Goal: Communication & Community: Answer question/provide support

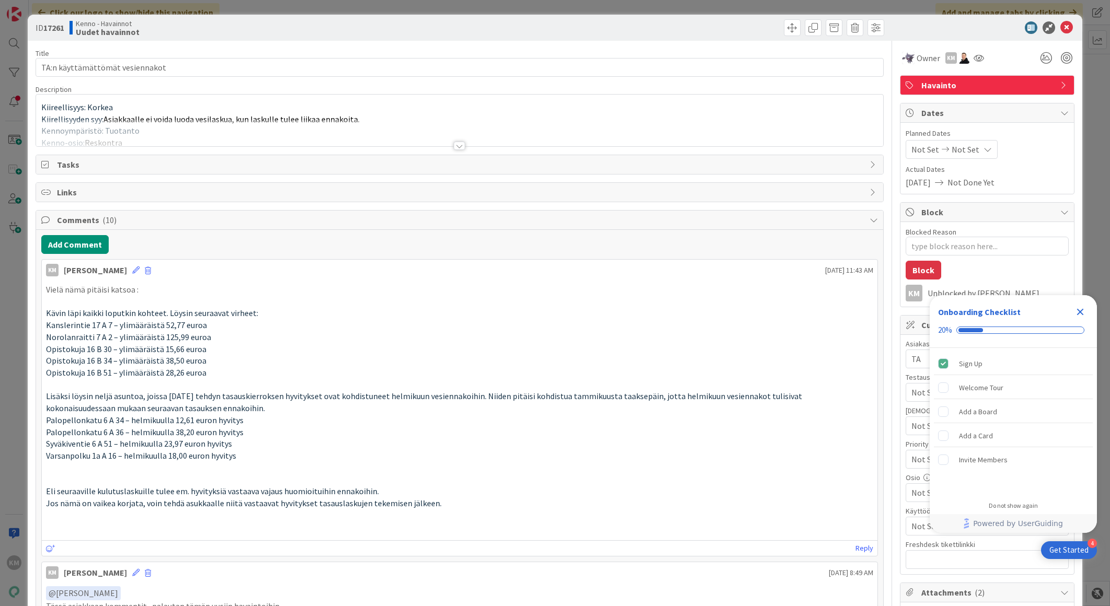
type textarea "x"
click at [1060, 23] on icon at bounding box center [1066, 27] width 13 height 13
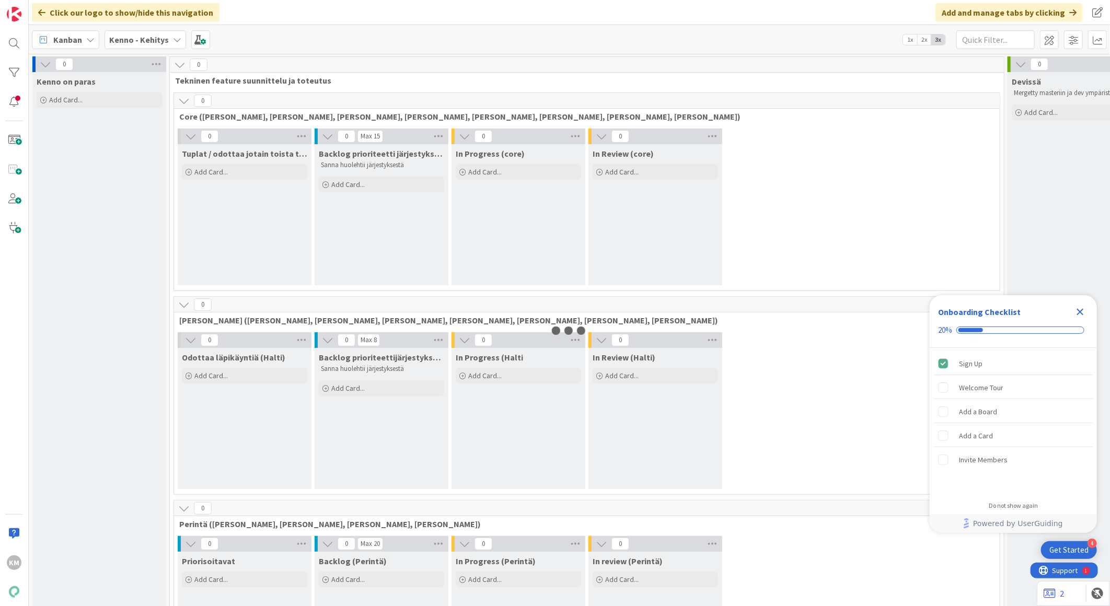
click at [1081, 310] on icon "Close Checklist" at bounding box center [1080, 312] width 7 height 7
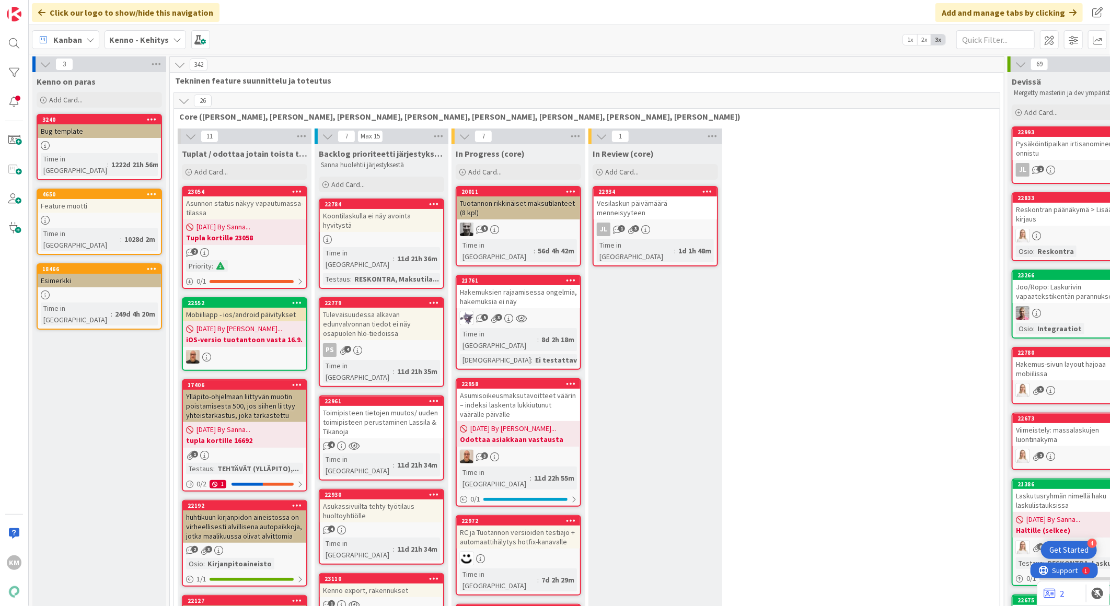
click at [163, 43] on b "Kenno - Kehitys" at bounding box center [139, 39] width 60 height 10
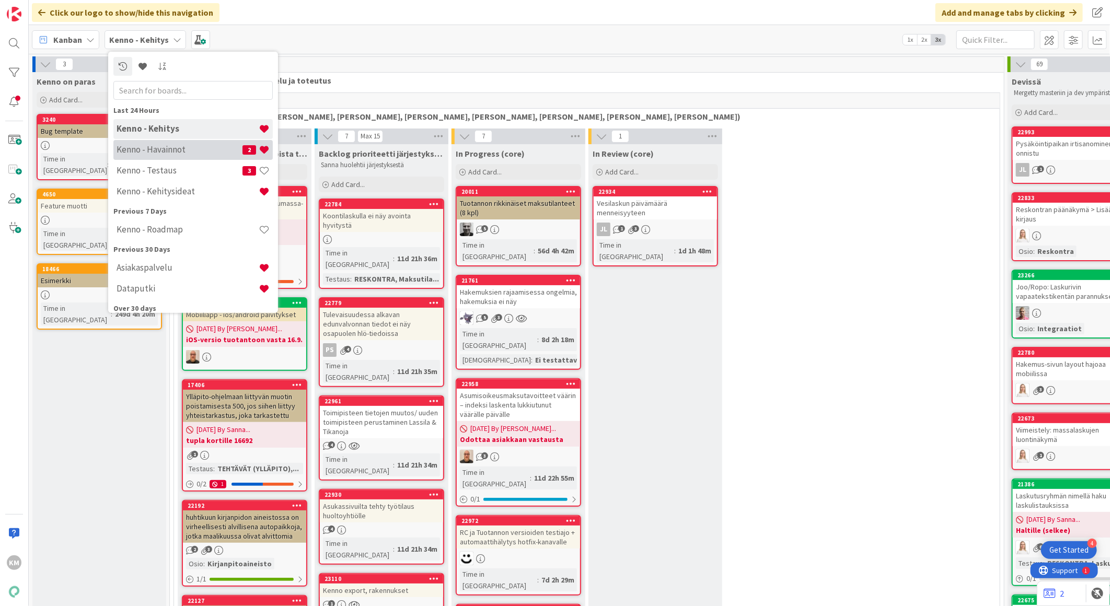
click at [149, 149] on h4 "Kenno - Havainnot" at bounding box center [180, 149] width 126 height 10
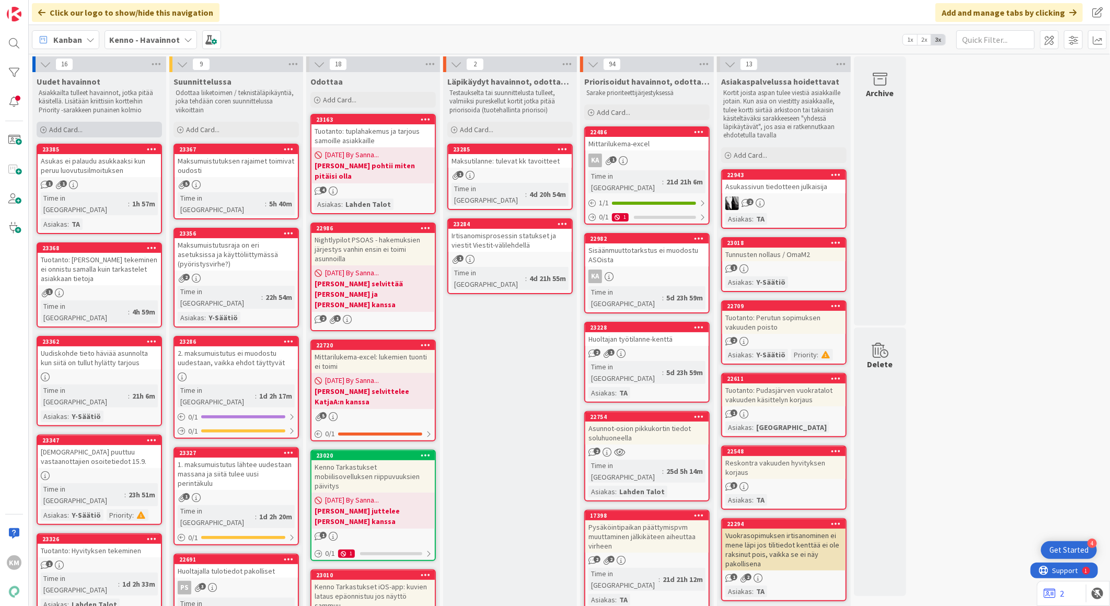
click at [82, 128] on span "Add Card..." at bounding box center [65, 129] width 33 height 9
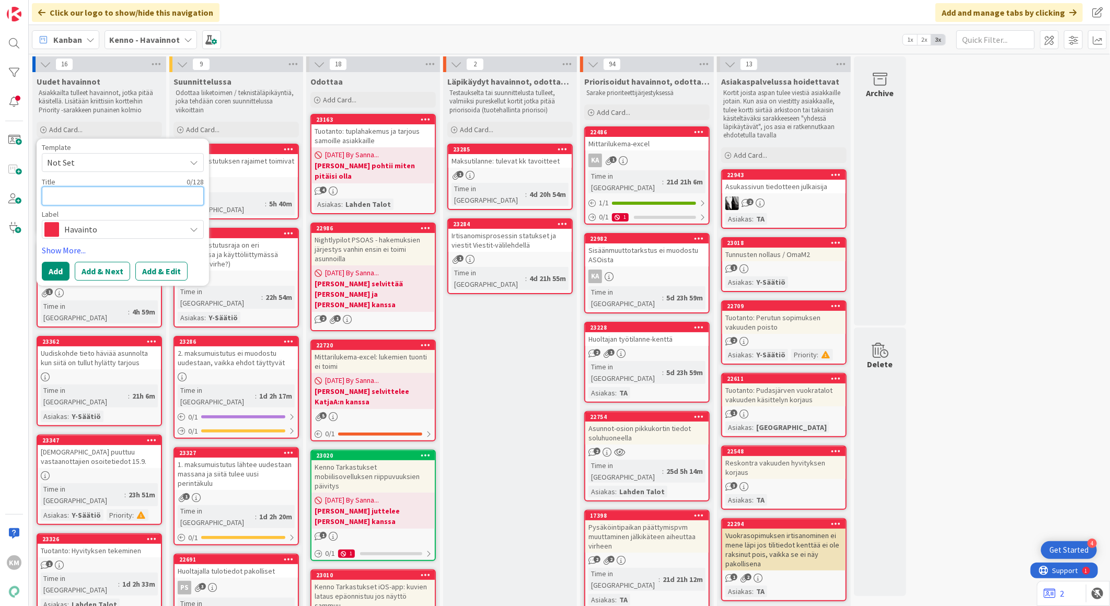
paste textarea "Kiinteistöpalvelut Laine & Nummisto Oy"
type textarea "x"
type textarea "Kiinteistöpalvelut Laine & Nummisto Oy"
click at [165, 269] on button "Add & Edit" at bounding box center [161, 271] width 52 height 19
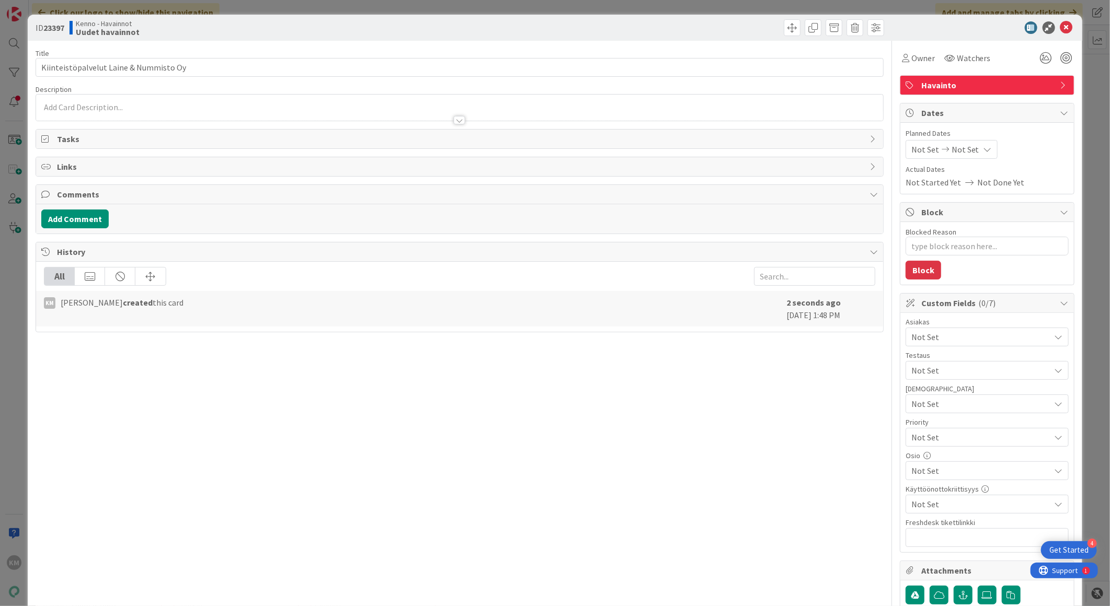
type textarea "x"
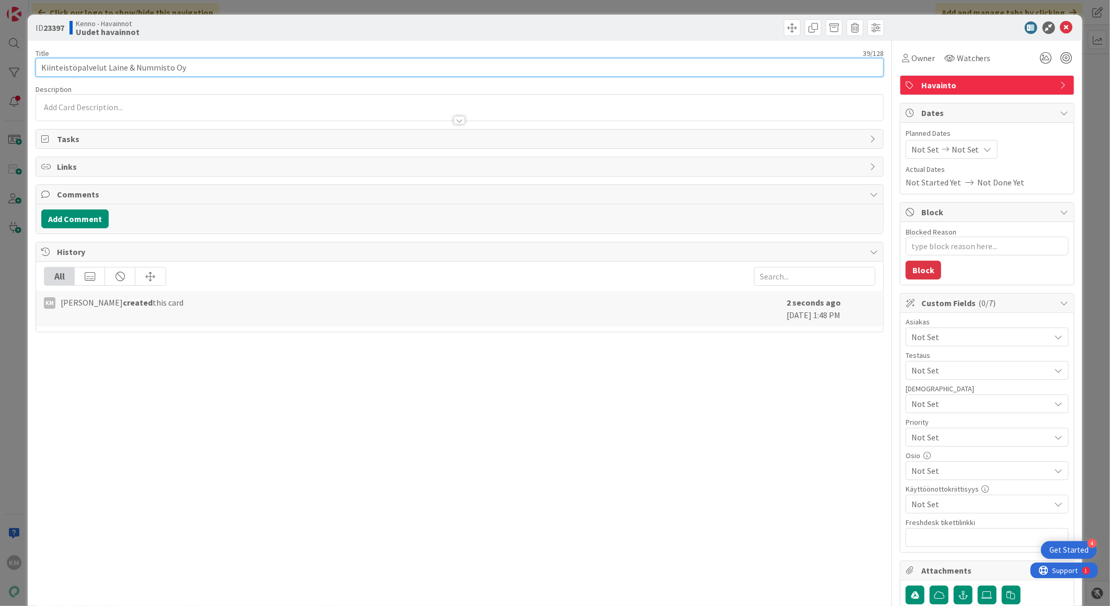
click at [225, 68] on input "Kiinteistöpalvelut Laine & Nummisto Oy" at bounding box center [460, 67] width 848 height 19
type input "K"
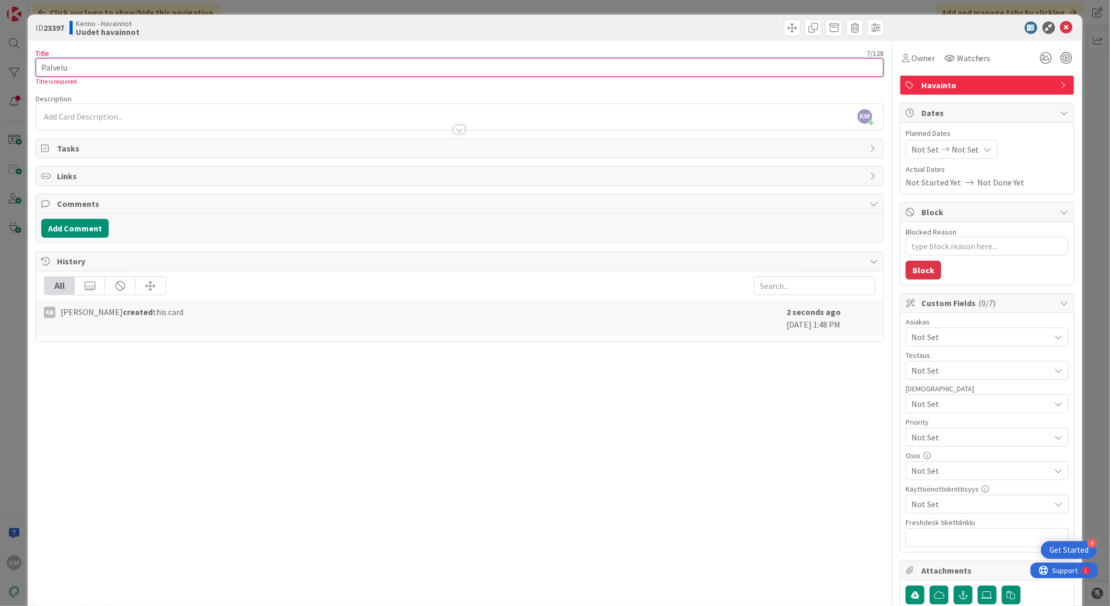
type input "Palvelun"
type textarea "x"
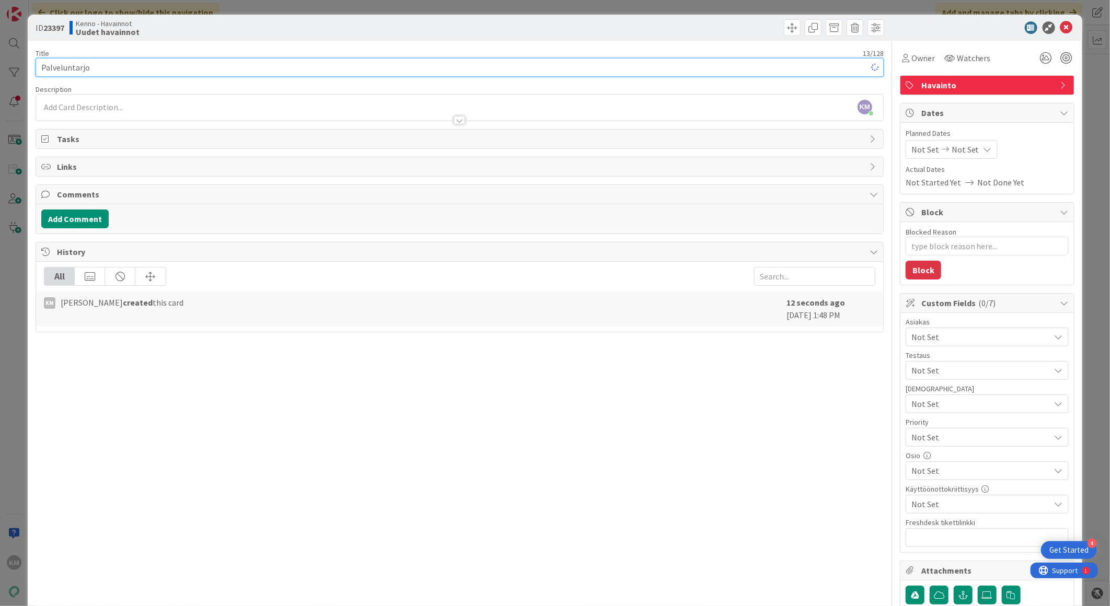
type input "Palveluntarjoa"
type textarea "x"
type input "Palveluntarjo"
type textarea "x"
type input "Palveluntarjoa"
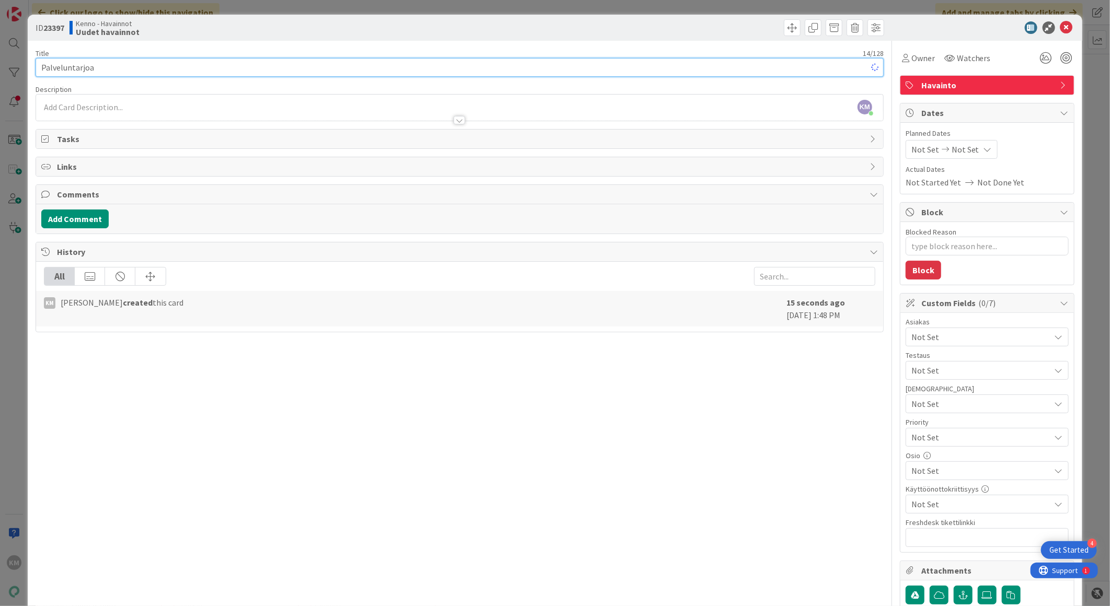
type textarea "x"
type input "Palveluntarjoaja ei pääse"
type textarea "x"
type input "Palveluntarjoaja ei pääse kirjatumaan Kennoon"
type textarea "x"
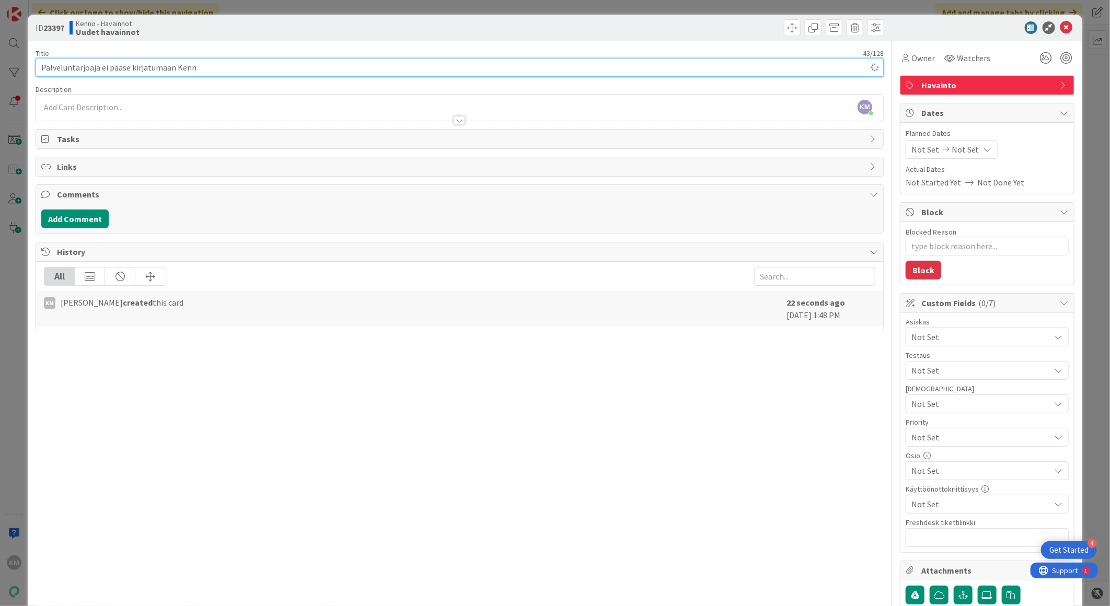
type input "Palveluntarjoaja ei pääse kirjatumaan Ken"
type textarea "x"
type input "Palveluntarjoaja ei pääse kirjatumaan Kenn"
type textarea "x"
type input "Palveluntarjoaja ei pääse kirjatumaan Kennoon"
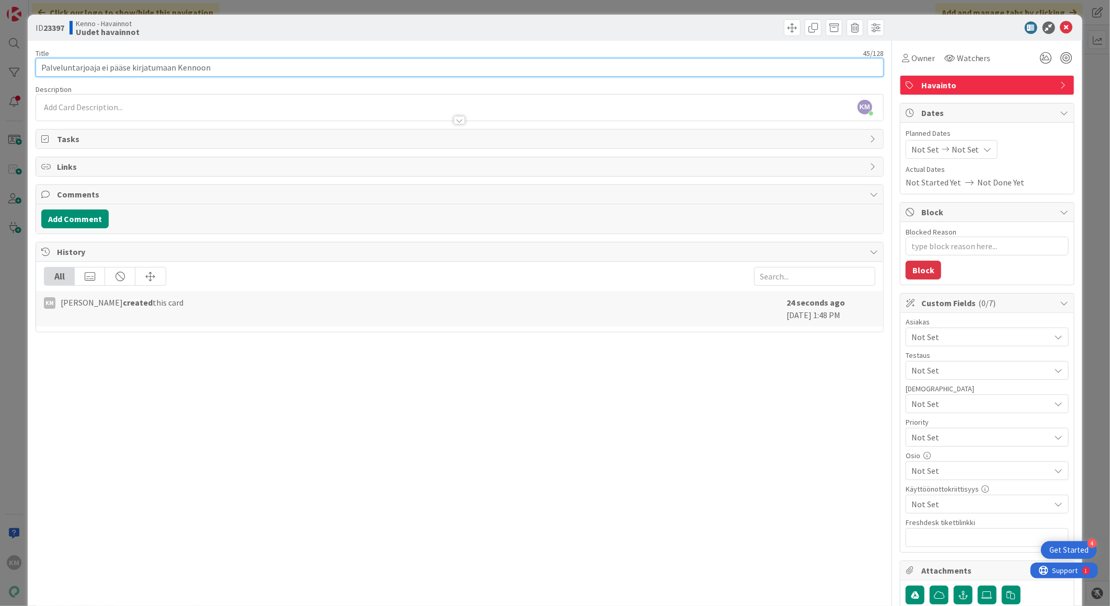
type textarea "x"
type input "Palveluntarjoaja ei pääse kirjatumaan Kennoon"
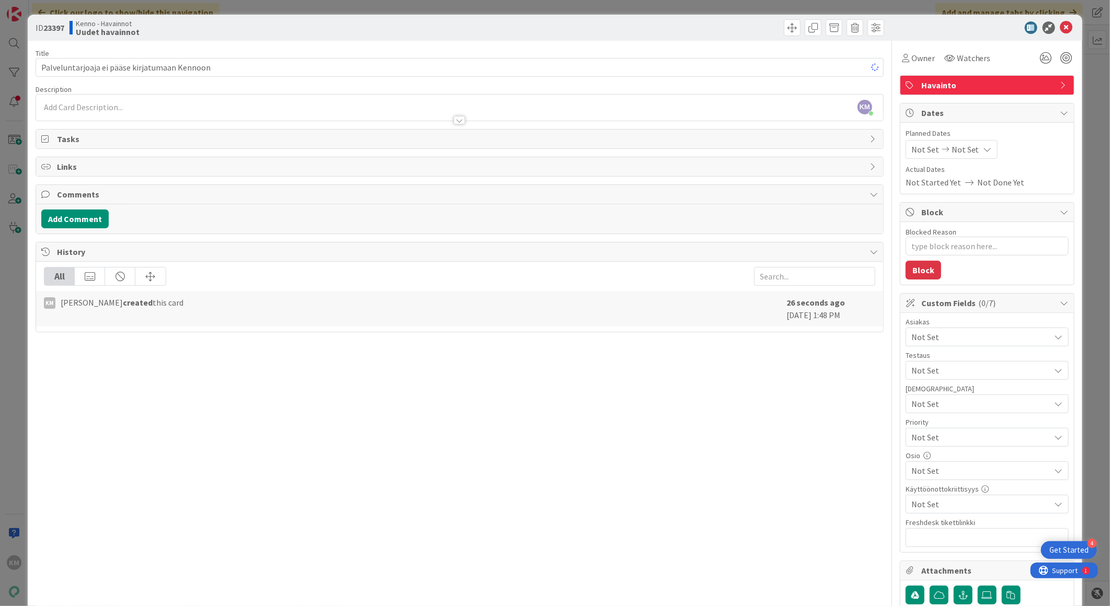
click at [453, 122] on div at bounding box center [458, 120] width 11 height 8
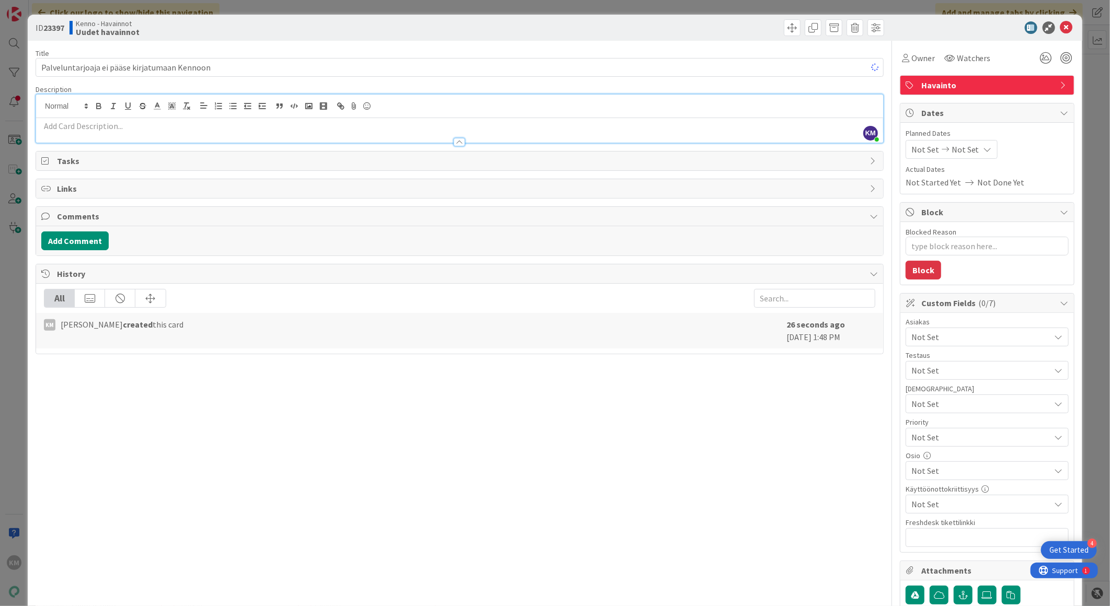
click at [88, 126] on p at bounding box center [459, 126] width 836 height 12
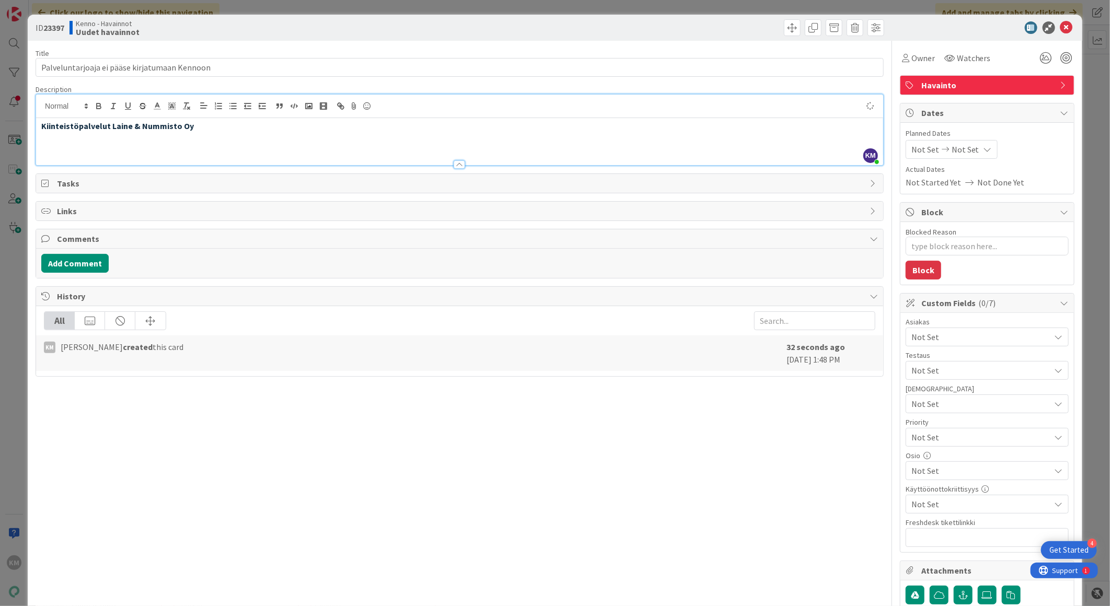
type textarea "x"
click at [41, 124] on p "Kiinteistöpalvelut Laine & Nummisto Oy" at bounding box center [459, 126] width 836 height 12
click at [271, 129] on p "Palveluntarjoaja : Kiinteistöpalvelut Laine & Nummisto Oy" at bounding box center [459, 126] width 836 height 12
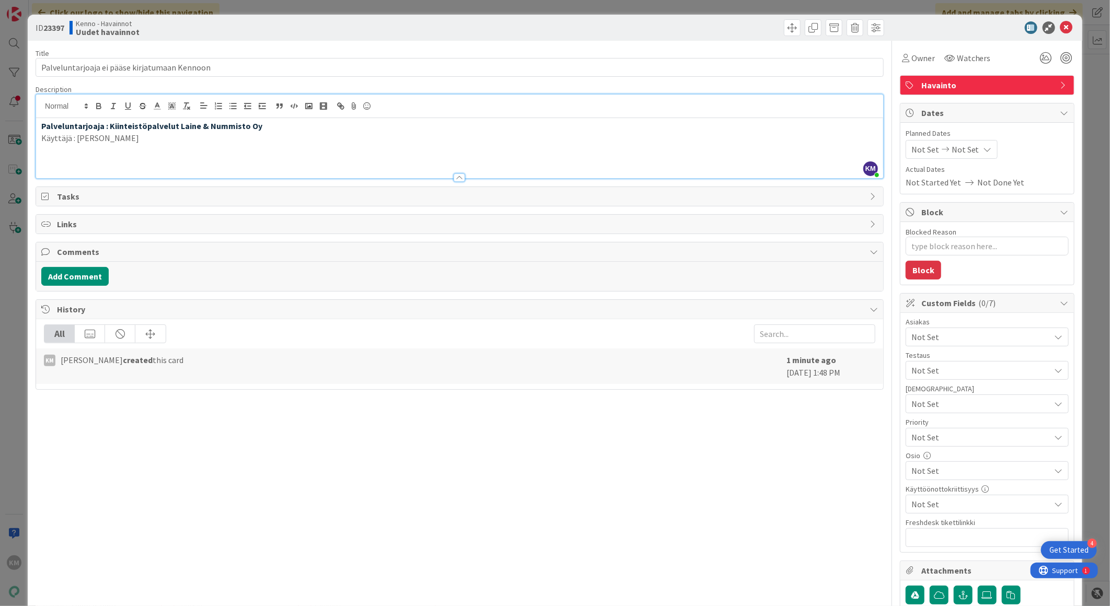
drag, startPoint x: 263, startPoint y: 121, endPoint x: -3, endPoint y: 123, distance: 265.9
click at [0, 123] on html "4 Get Started KM Click our logo to show/hide this navigation Add and manage tab…" at bounding box center [555, 303] width 1110 height 606
drag, startPoint x: 133, startPoint y: 127, endPoint x: 98, endPoint y: 107, distance: 40.7
click at [98, 107] on icon "button" at bounding box center [98, 105] width 9 height 9
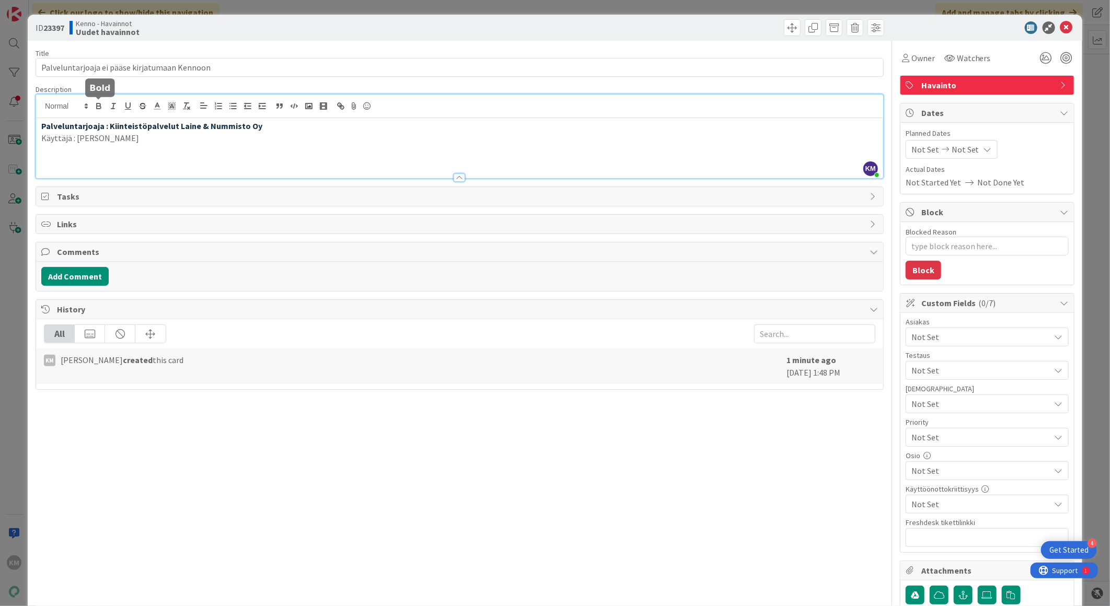
click at [98, 107] on icon "button" at bounding box center [98, 105] width 9 height 9
click at [121, 143] on p "Käyttäjä : Toni Lilja" at bounding box center [459, 138] width 836 height 12
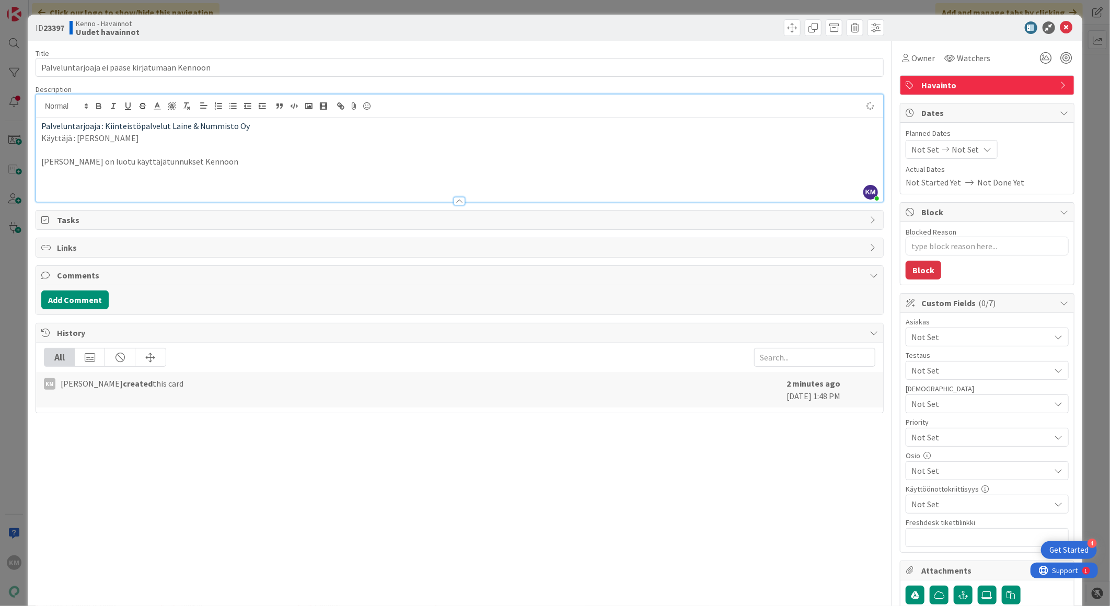
click at [123, 142] on p "Käyttäjä : Toni Lilja" at bounding box center [459, 138] width 836 height 12
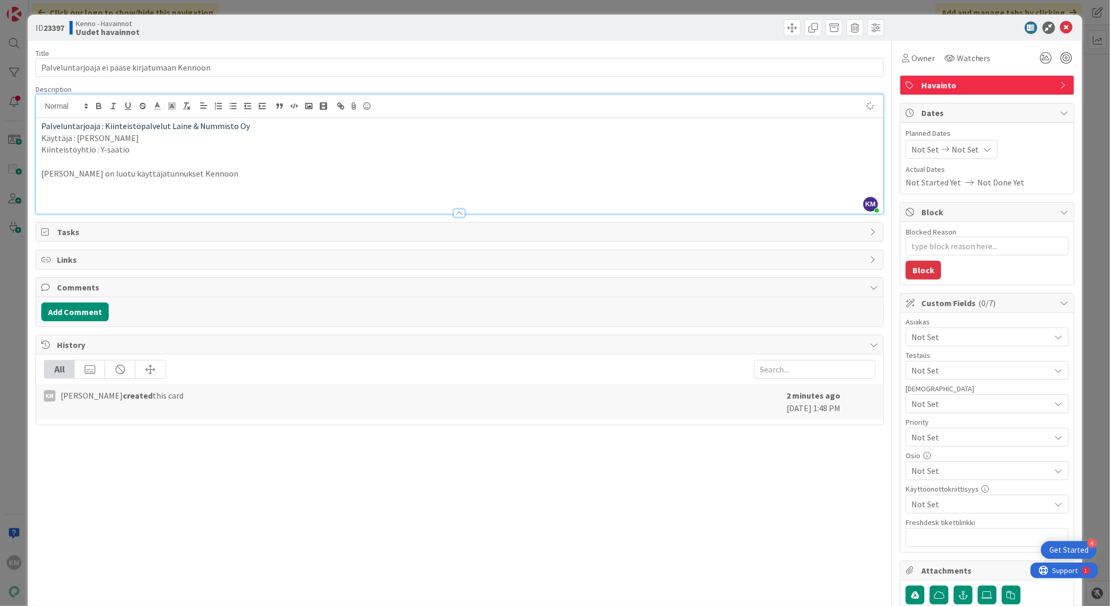
click at [238, 180] on p at bounding box center [459, 186] width 836 height 12
click at [226, 173] on p "Toni Liljalle on luotu käyttäjätunnukset Kennoon" at bounding box center [459, 174] width 836 height 12
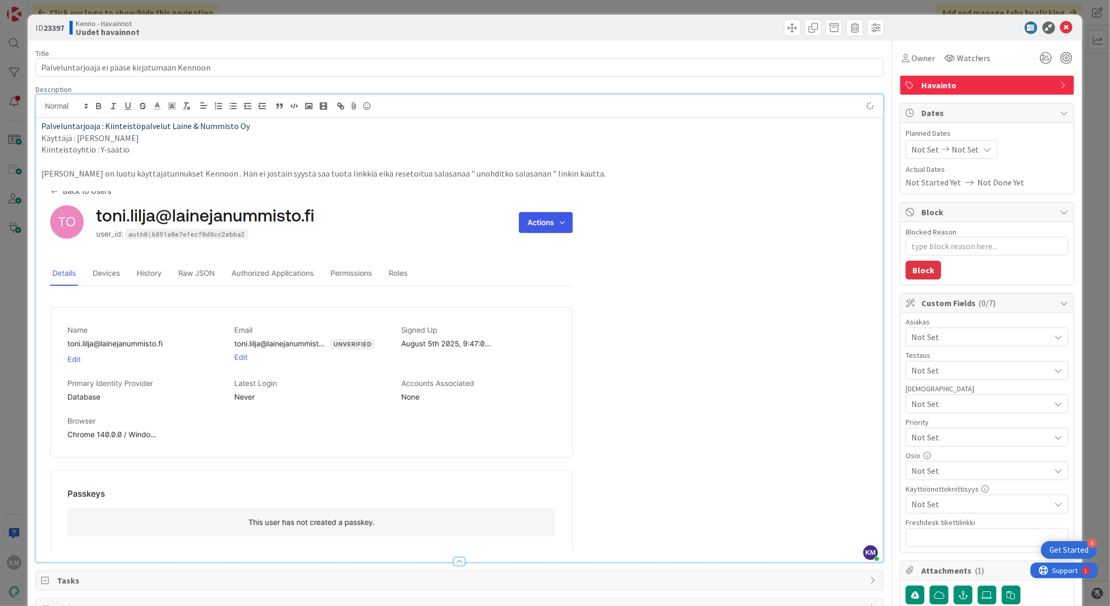
click at [577, 173] on p "Toni Liljalle on luotu käyttäjätunnukset Kennoon . Hän ei jostain syystä saa tu…" at bounding box center [459, 174] width 836 height 12
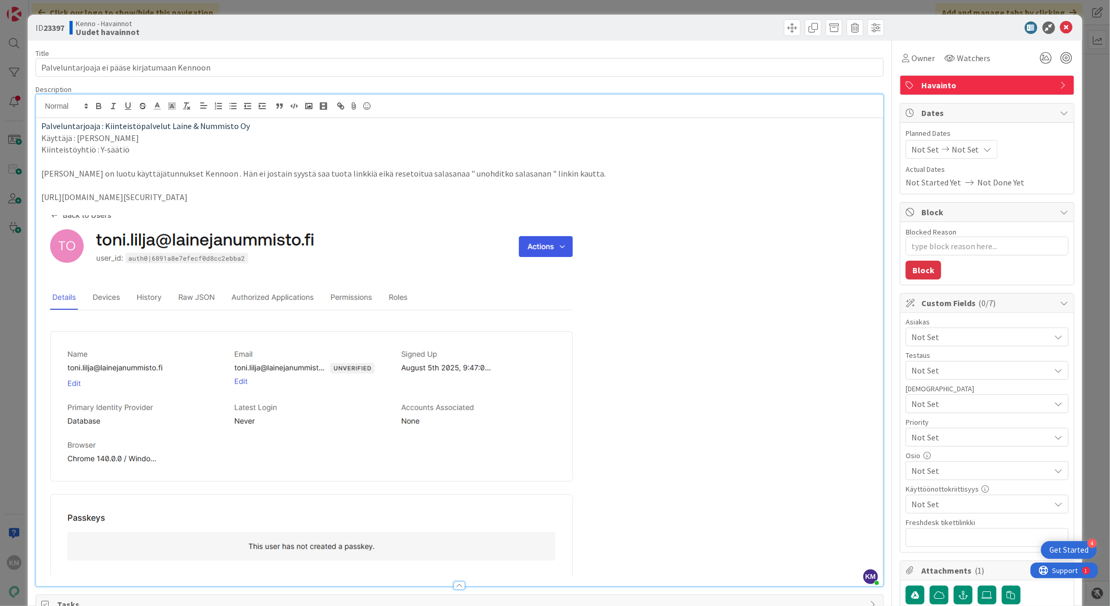
drag, startPoint x: 844, startPoint y: 210, endPoint x: 25, endPoint y: 216, distance: 819.7
click at [25, 216] on div "ID 23397 Kenno - Havainnot Uudet havainnot Title 45 / 128 Palveluntarjoaja ei p…" at bounding box center [555, 303] width 1110 height 606
click at [41, 203] on p "https://eucattachment.freshdesk.com/inline/attachment?token=eyJ0eXAiOiJKV1QiLCJ…" at bounding box center [459, 197] width 836 height 12
drag, startPoint x: 42, startPoint y: 194, endPoint x: 853, endPoint y: 212, distance: 811.0
click at [853, 203] on p "https://eucattachment.freshdesk.com/inline/attachment?token=eyJ0eXAiOiJKV1QiLCJ…" at bounding box center [459, 197] width 836 height 12
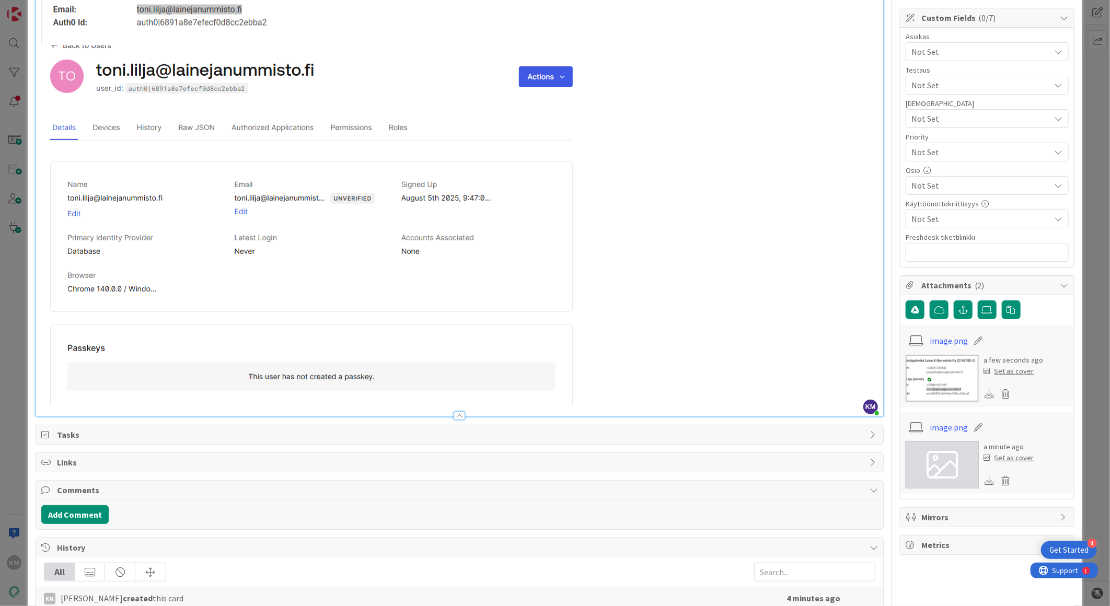
scroll to position [290, 0]
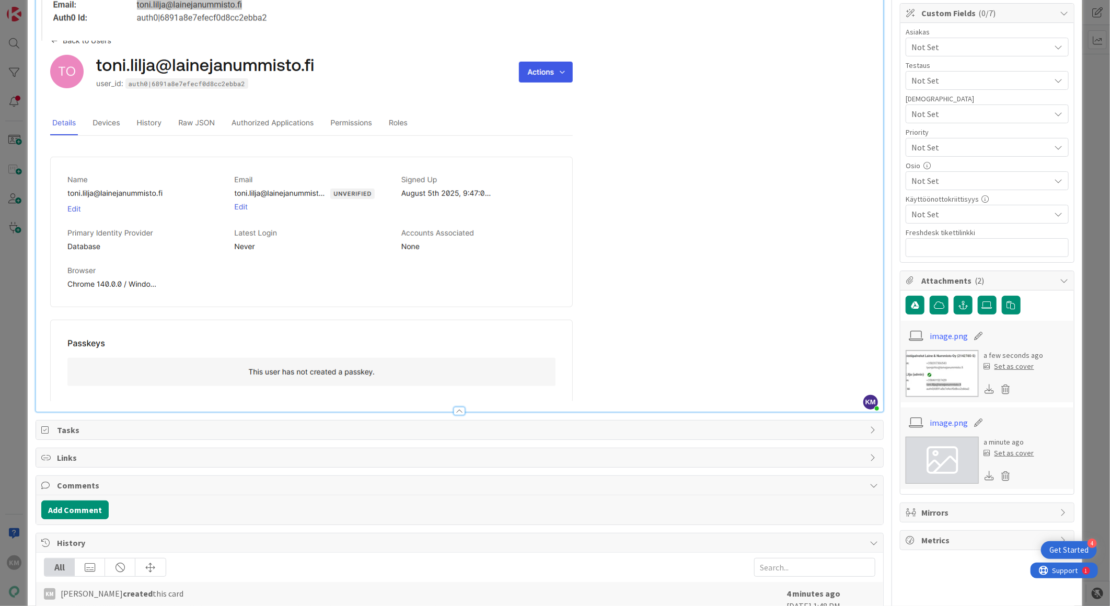
click at [588, 387] on img at bounding box center [334, 221] width 586 height 360
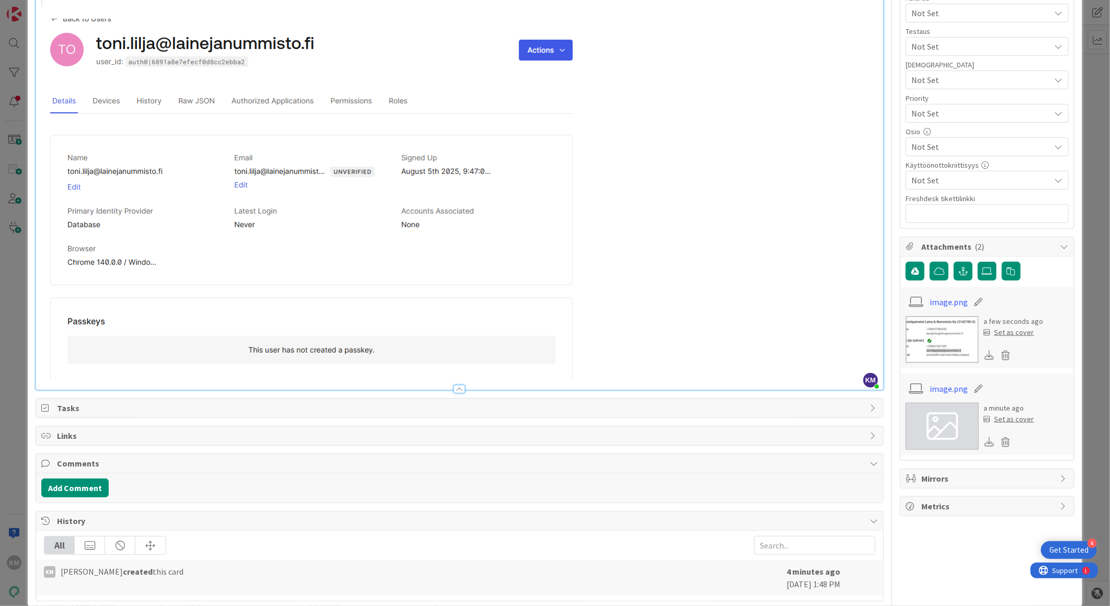
scroll to position [342, 0]
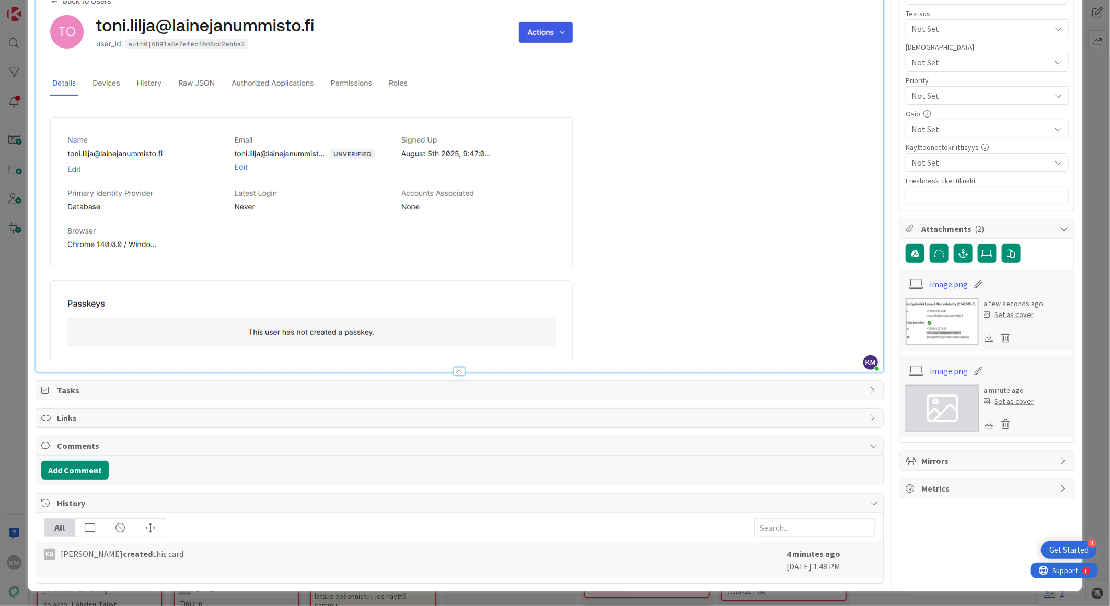
click at [90, 356] on img at bounding box center [334, 181] width 586 height 360
click at [607, 350] on img at bounding box center [334, 181] width 586 height 360
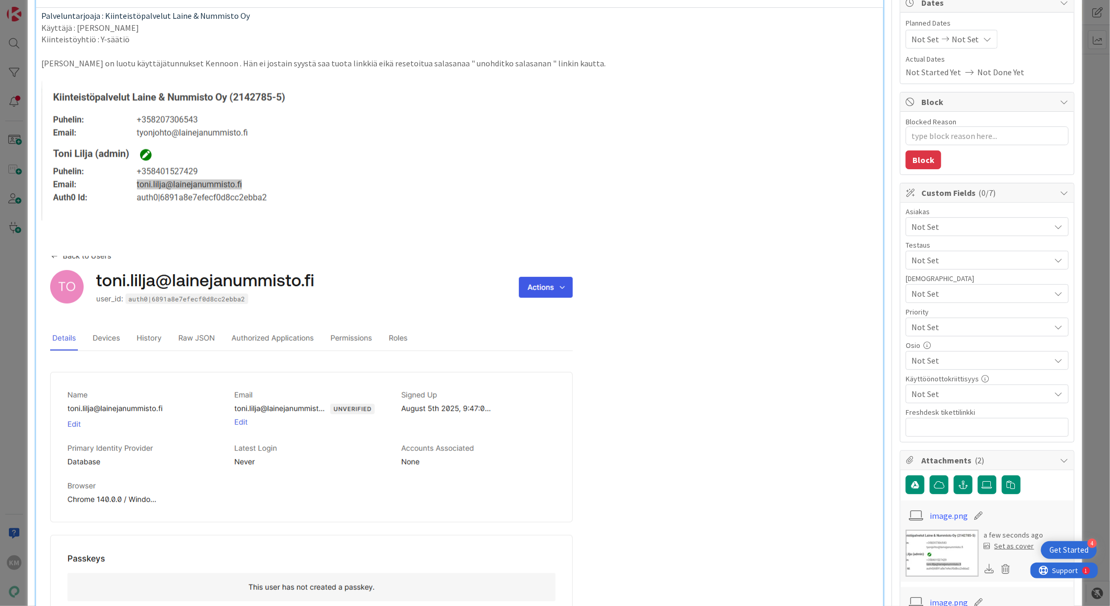
scroll to position [0, 0]
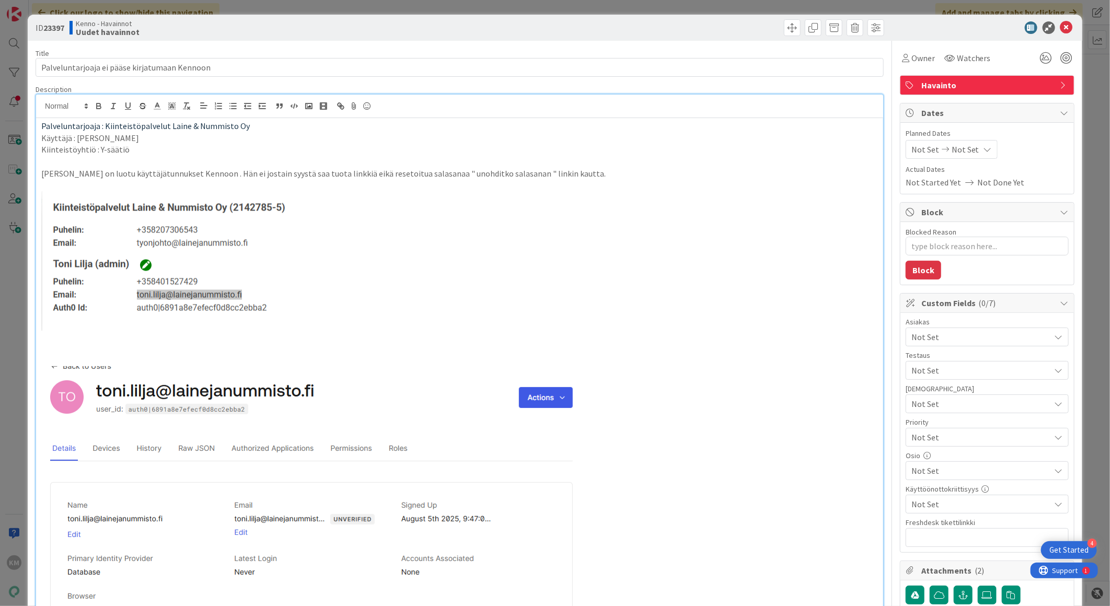
click at [583, 169] on p "Toni Liljalle on luotu käyttäjätunnukset Kennoon . Hän ei jostain syystä saa tu…" at bounding box center [459, 174] width 836 height 12
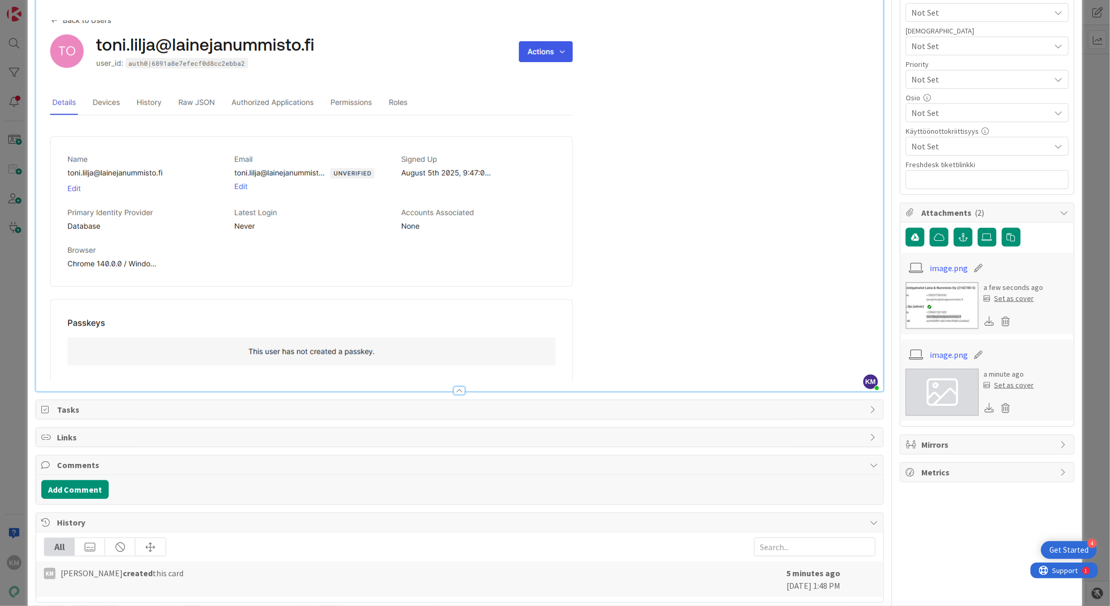
scroll to position [378, 0]
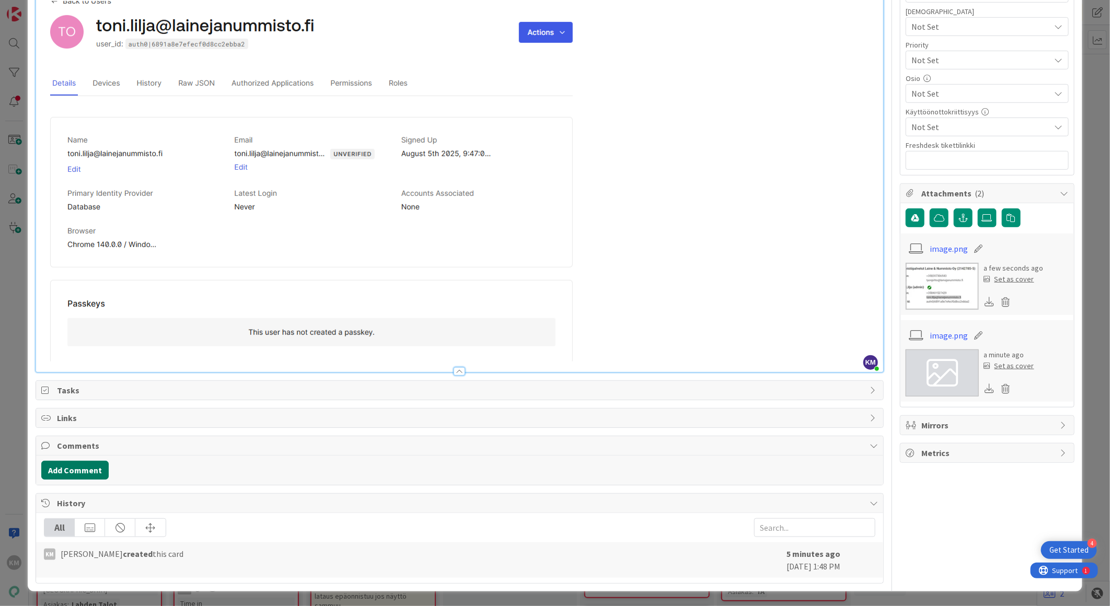
click at [82, 466] on button "Add Comment" at bounding box center [74, 470] width 67 height 19
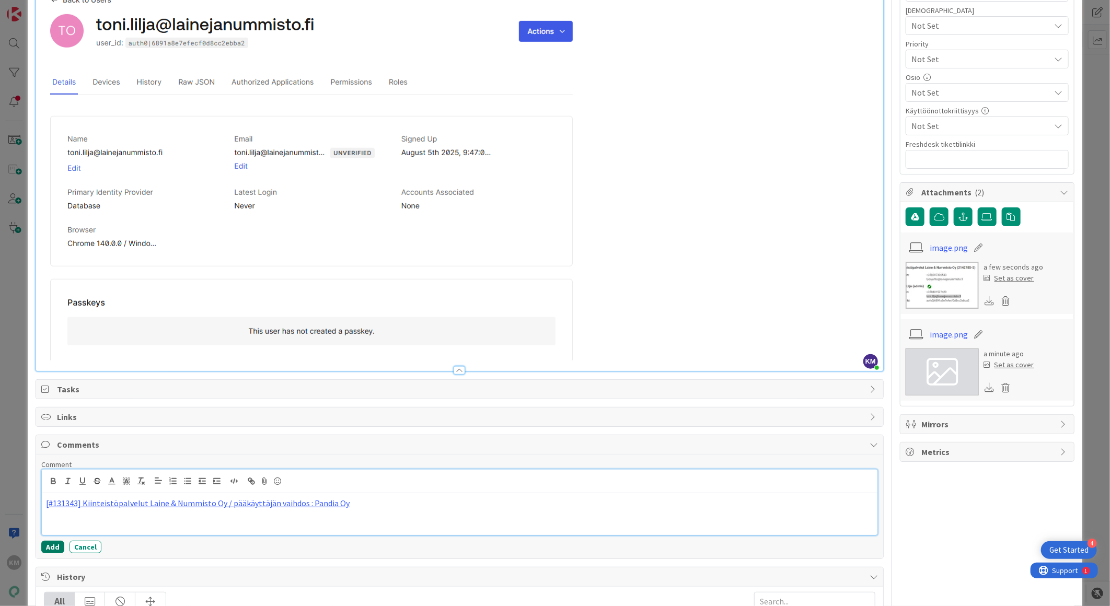
click at [56, 545] on button "Add" at bounding box center [52, 547] width 23 height 13
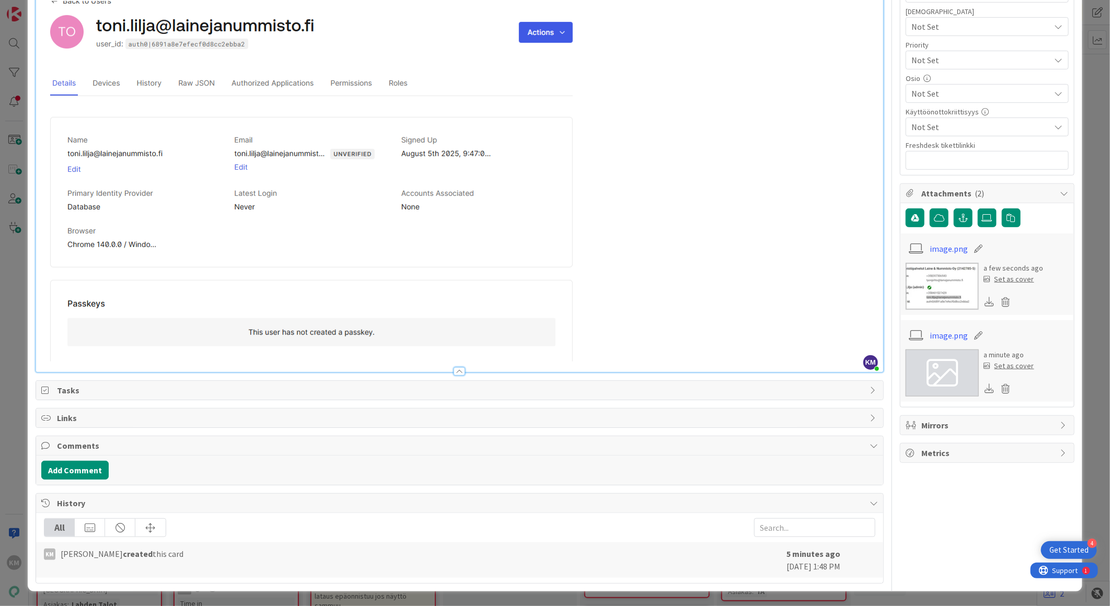
scroll to position [0, 0]
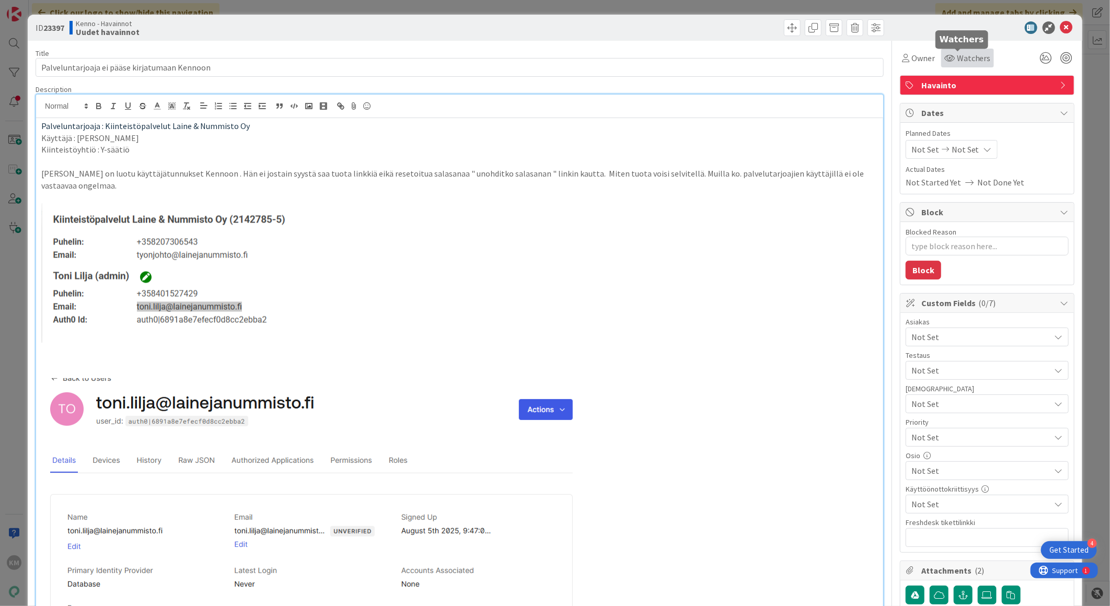
click at [957, 56] on span "Watchers" at bounding box center [974, 58] width 34 height 13
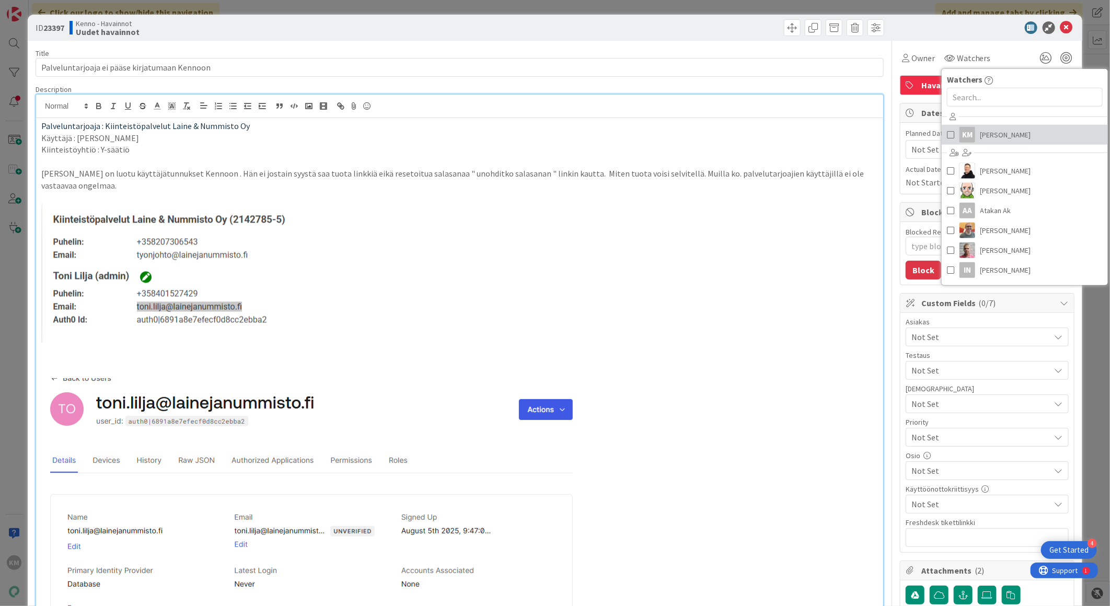
drag, startPoint x: 984, startPoint y: 132, endPoint x: 991, endPoint y: 116, distance: 17.6
click at [984, 132] on span "[PERSON_NAME]" at bounding box center [1005, 135] width 51 height 16
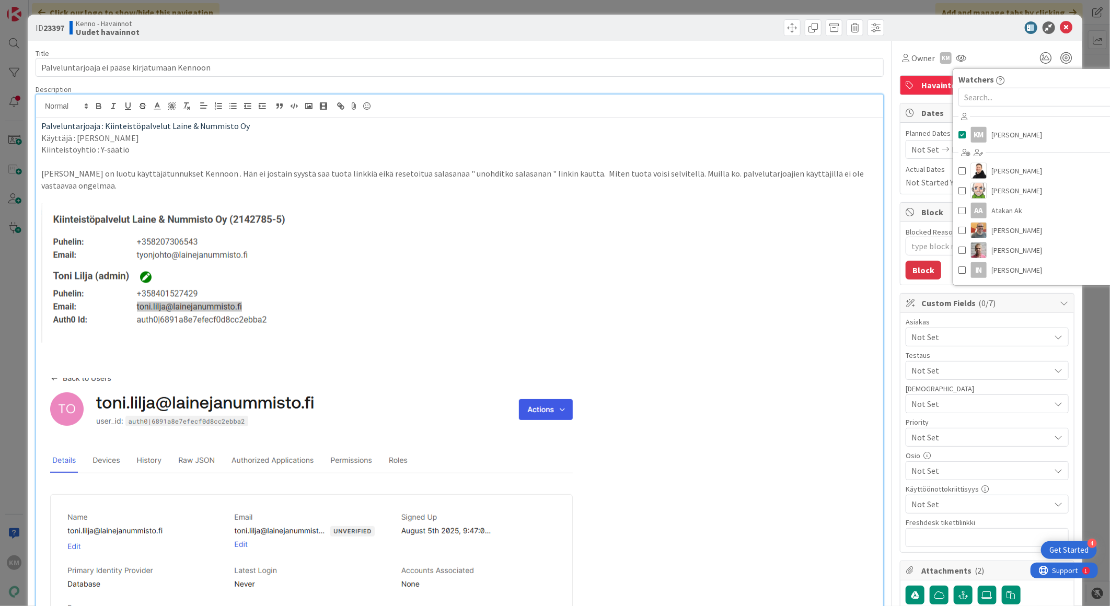
click at [998, 25] on div at bounding box center [981, 27] width 185 height 13
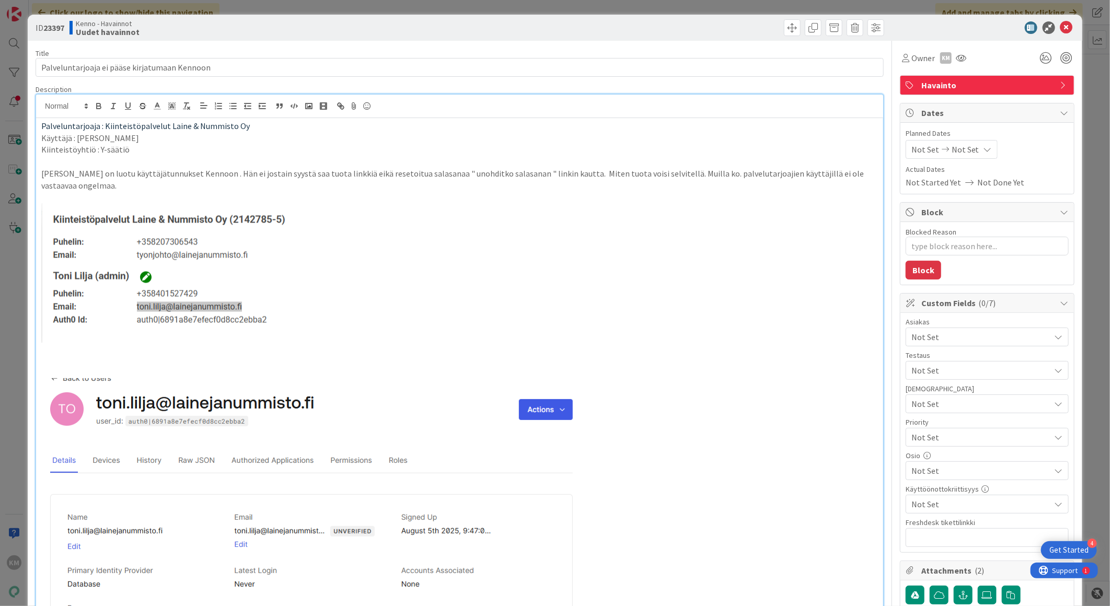
click at [970, 339] on span "Not Set" at bounding box center [980, 337] width 139 height 13
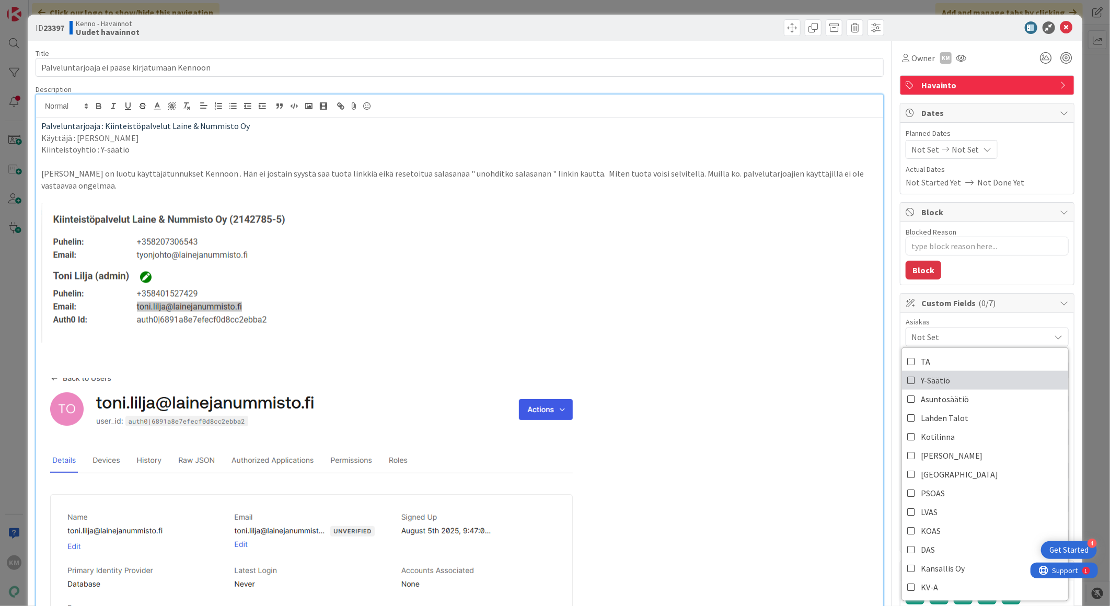
click at [939, 382] on span "Y-Säätiö" at bounding box center [935, 380] width 29 height 16
click at [892, 24] on div at bounding box center [981, 27] width 185 height 13
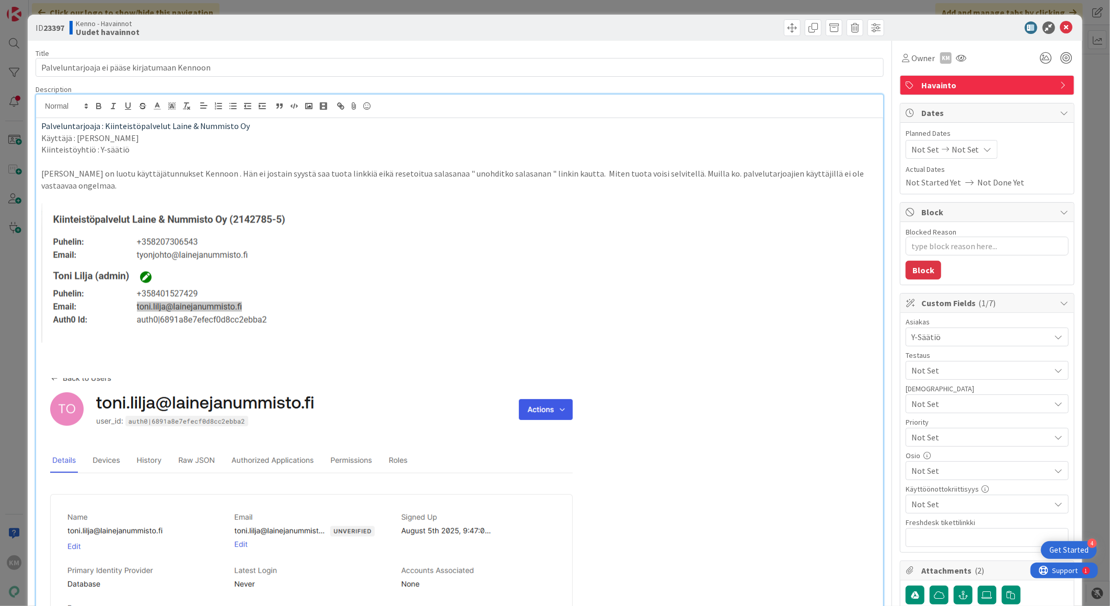
type textarea "x"
click at [50, 28] on b "23397" at bounding box center [53, 27] width 21 height 10
copy b "23397"
click at [1060, 27] on icon at bounding box center [1066, 27] width 13 height 13
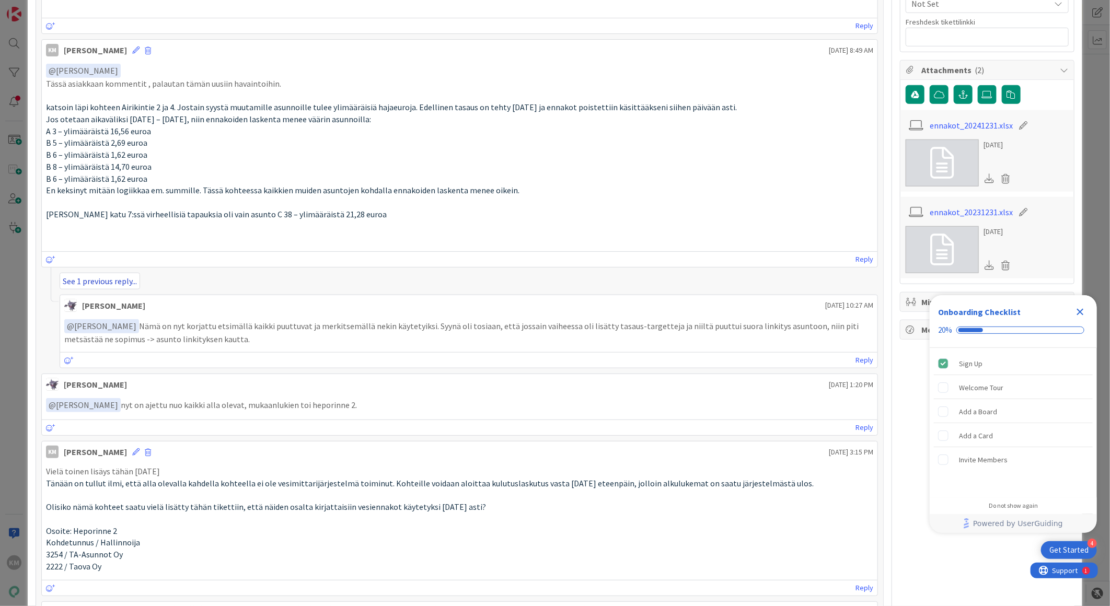
click at [122, 284] on link "See 1 previous reply..." at bounding box center [100, 281] width 80 height 17
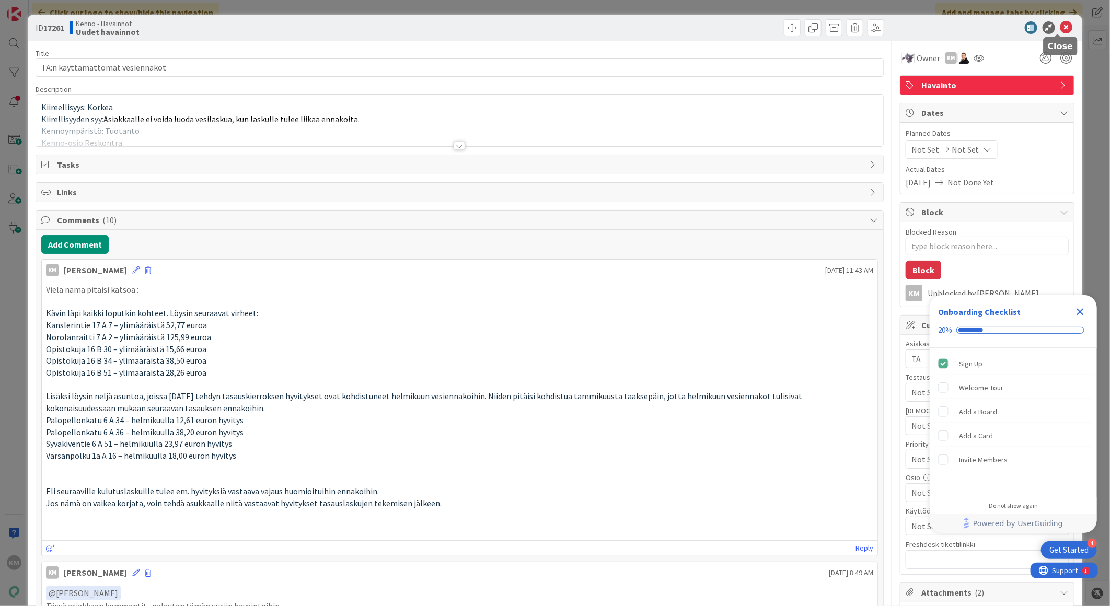
click at [1060, 28] on icon at bounding box center [1066, 27] width 13 height 13
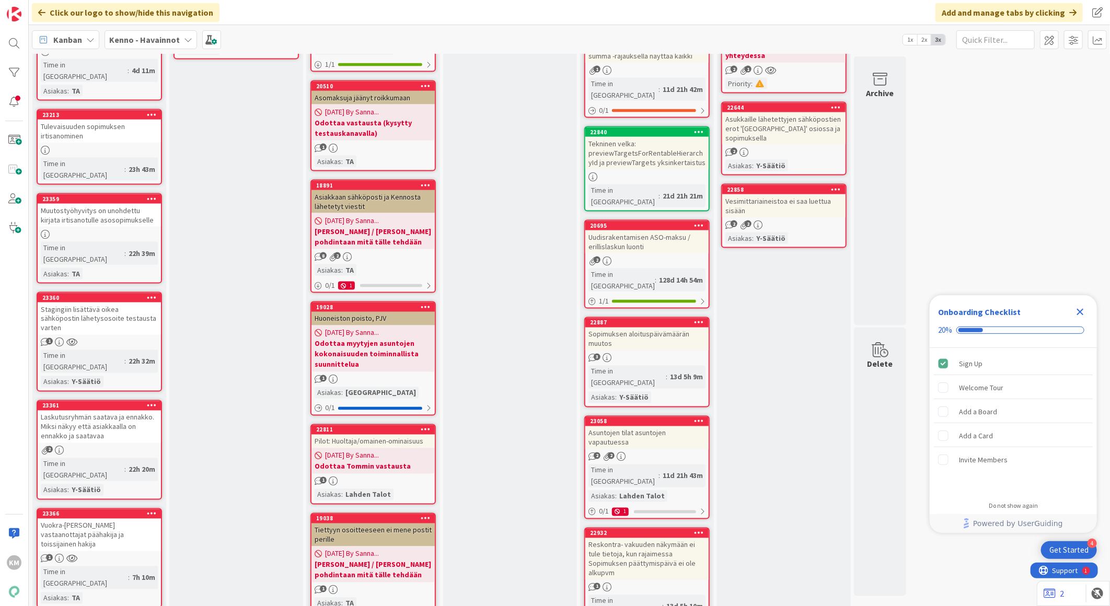
scroll to position [1161, 0]
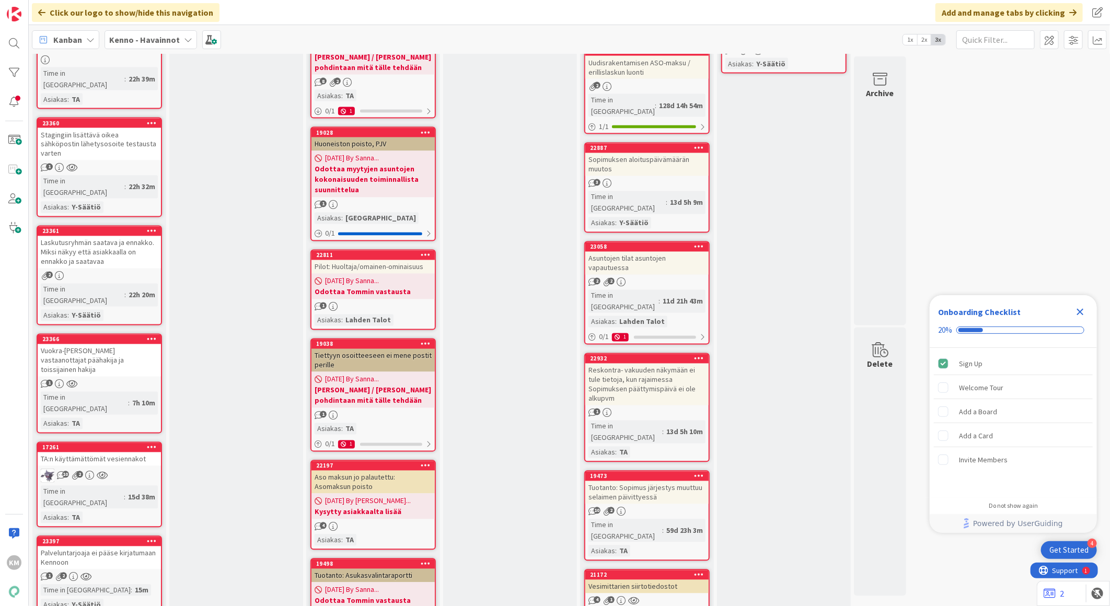
click at [115, 546] on div "Palveluntarjoaja ei pääse kirjatumaan Kennoon" at bounding box center [99, 557] width 123 height 23
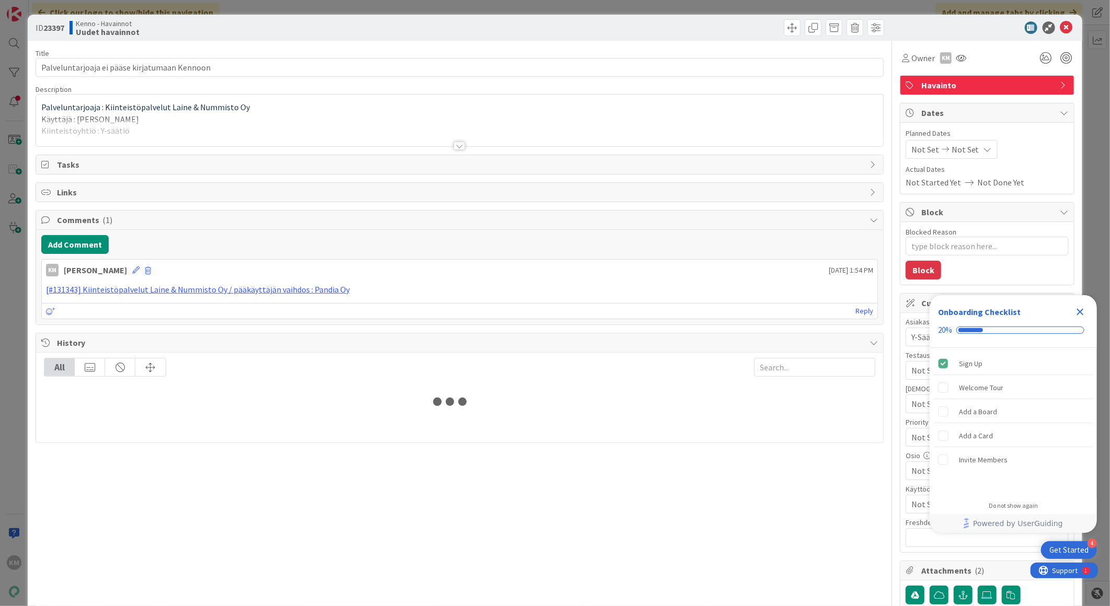
type textarea "x"
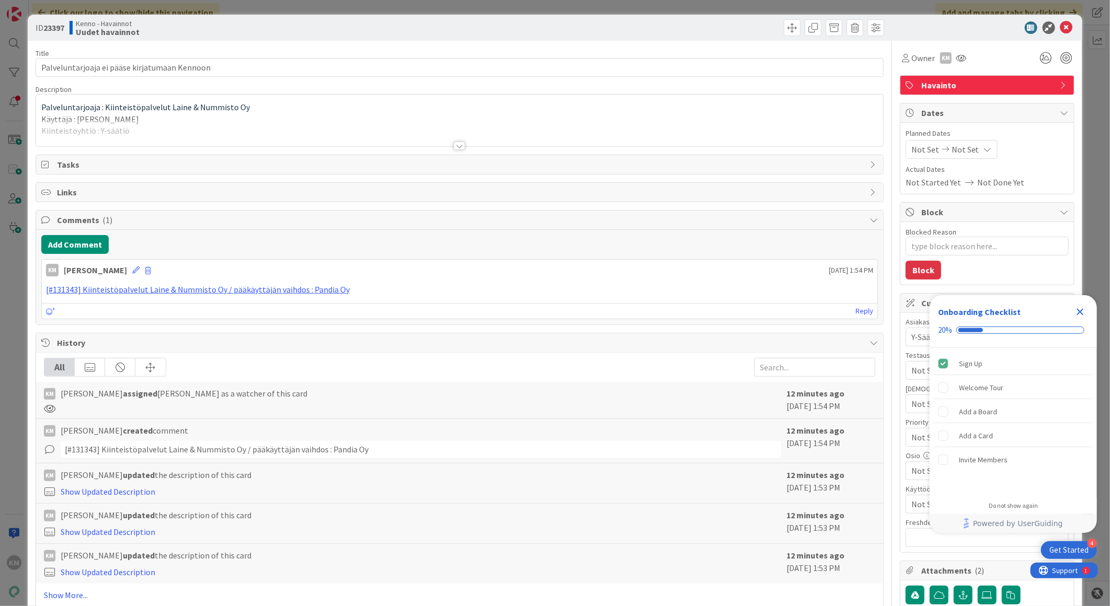
click at [456, 145] on div at bounding box center [458, 146] width 11 height 8
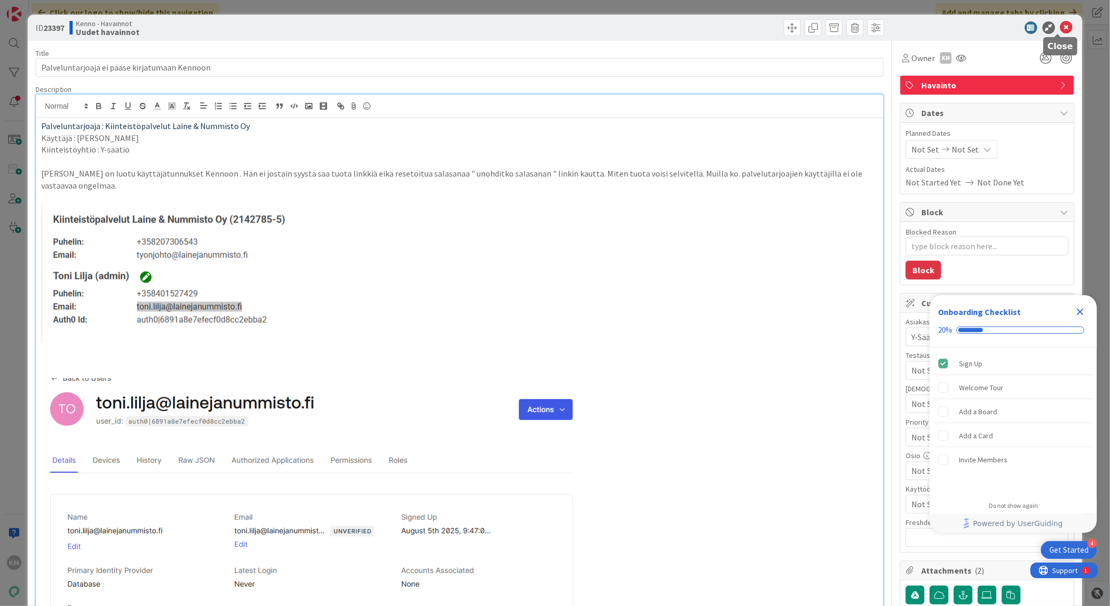
click at [1060, 25] on icon at bounding box center [1066, 27] width 13 height 13
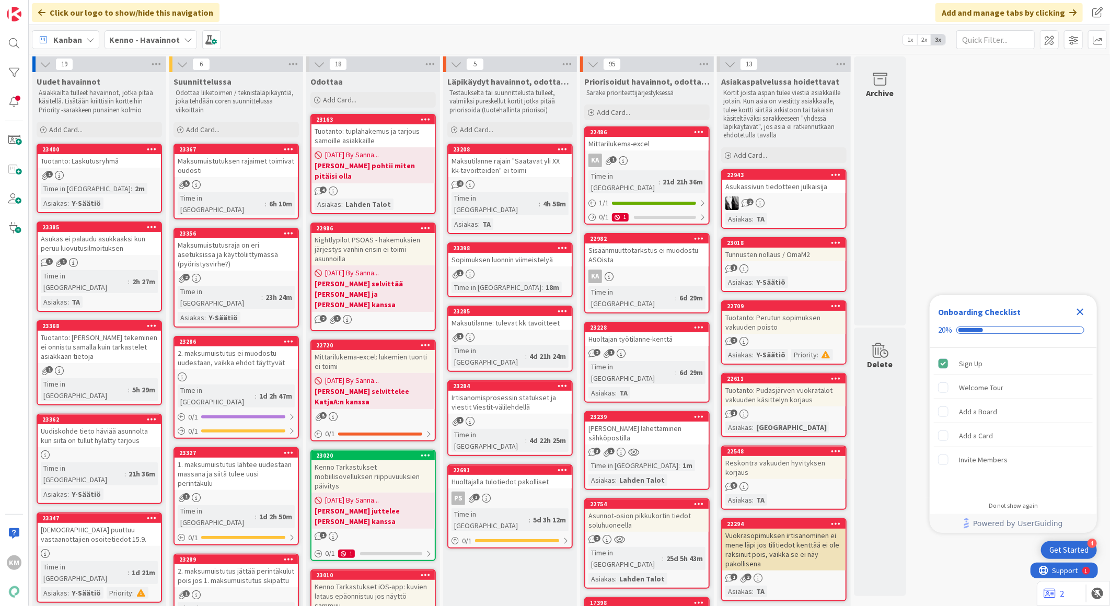
click at [1081, 313] on icon "Close Checklist" at bounding box center [1080, 312] width 7 height 7
